Goal: Navigation & Orientation: Find specific page/section

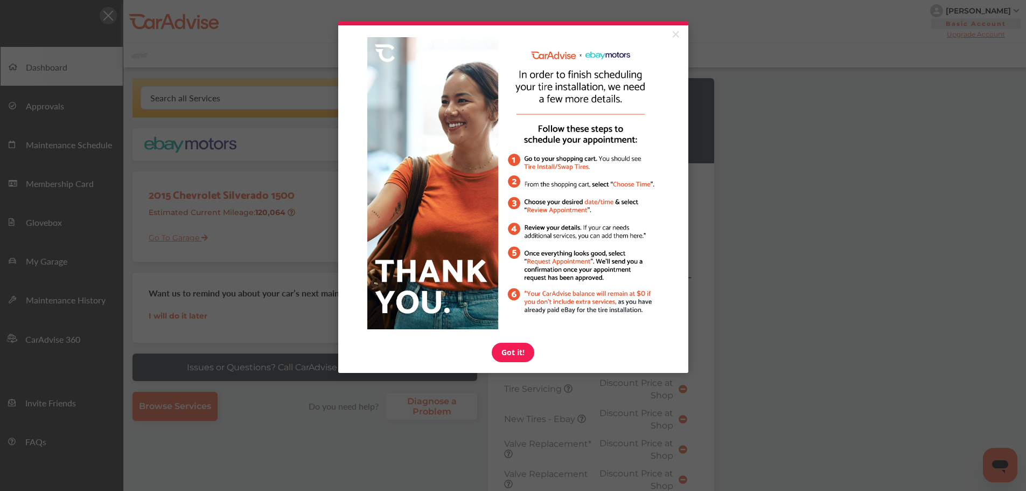
drag, startPoint x: 676, startPoint y: 37, endPoint x: 645, endPoint y: 44, distance: 31.9
click at [676, 37] on link "×" at bounding box center [675, 34] width 19 height 19
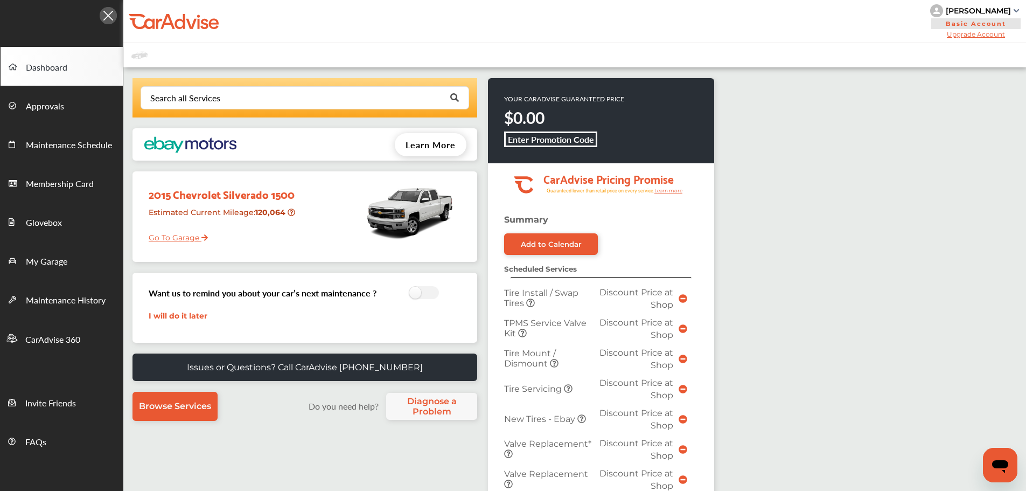
click at [157, 238] on link "Go To Garage" at bounding box center [174, 235] width 67 height 20
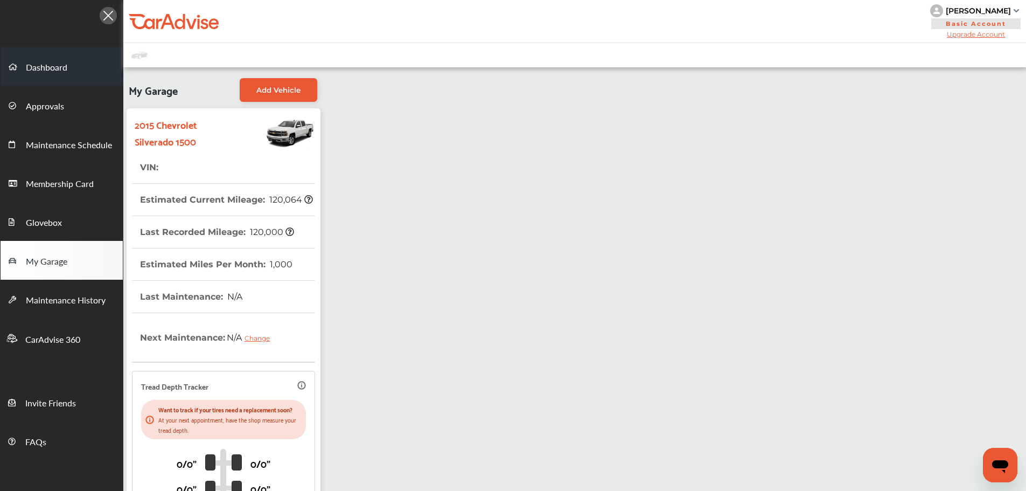
click at [39, 60] on link "Dashboard" at bounding box center [62, 66] width 122 height 39
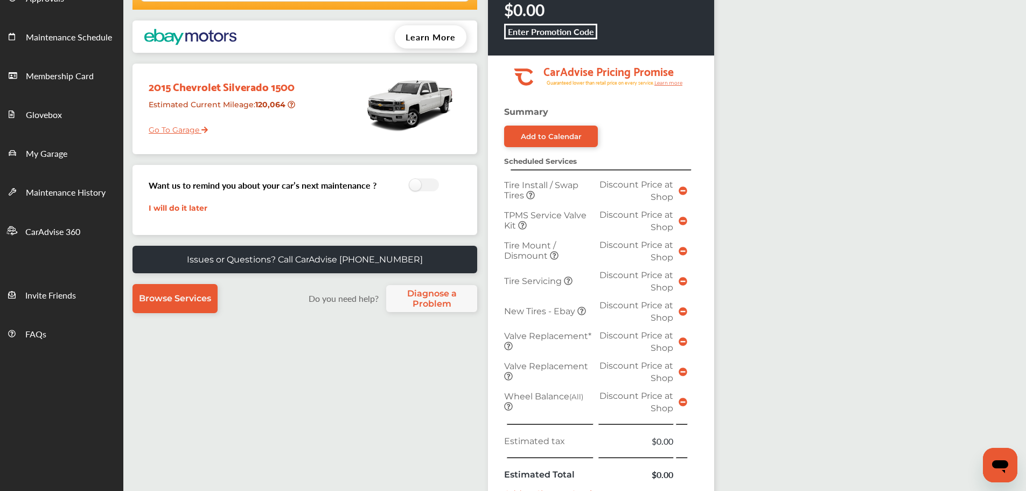
scroll to position [323, 0]
